Goal: Find specific page/section: Find specific page/section

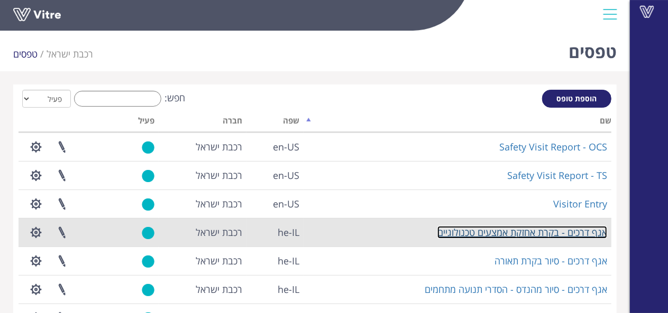
click at [446, 233] on link "אגף דרכים - בקרת אחזקת אמצעים טכנולוגיים" at bounding box center [522, 232] width 170 height 13
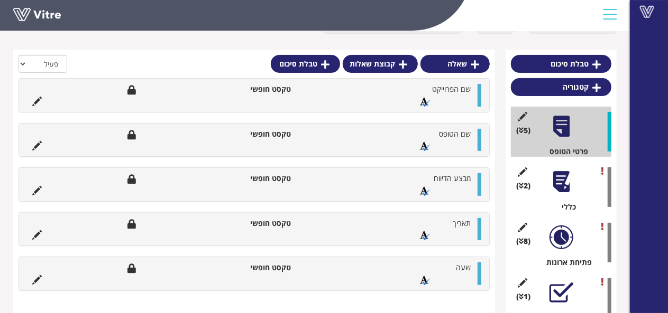
scroll to position [87, 0]
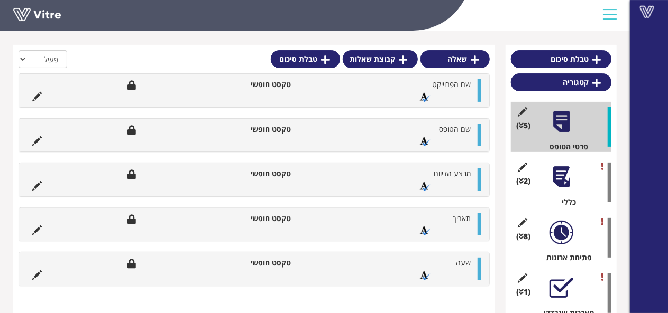
click at [567, 187] on div at bounding box center [561, 177] width 24 height 24
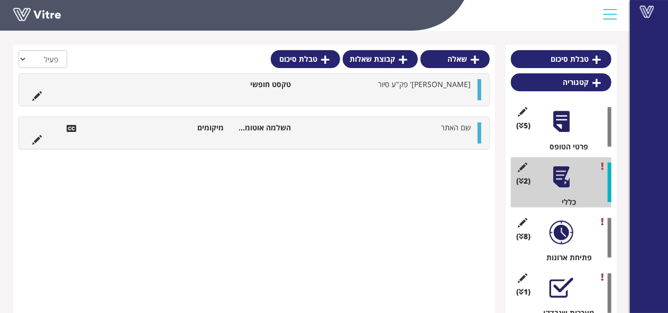
click at [563, 243] on div at bounding box center [561, 233] width 24 height 24
